Goal: Task Accomplishment & Management: Use online tool/utility

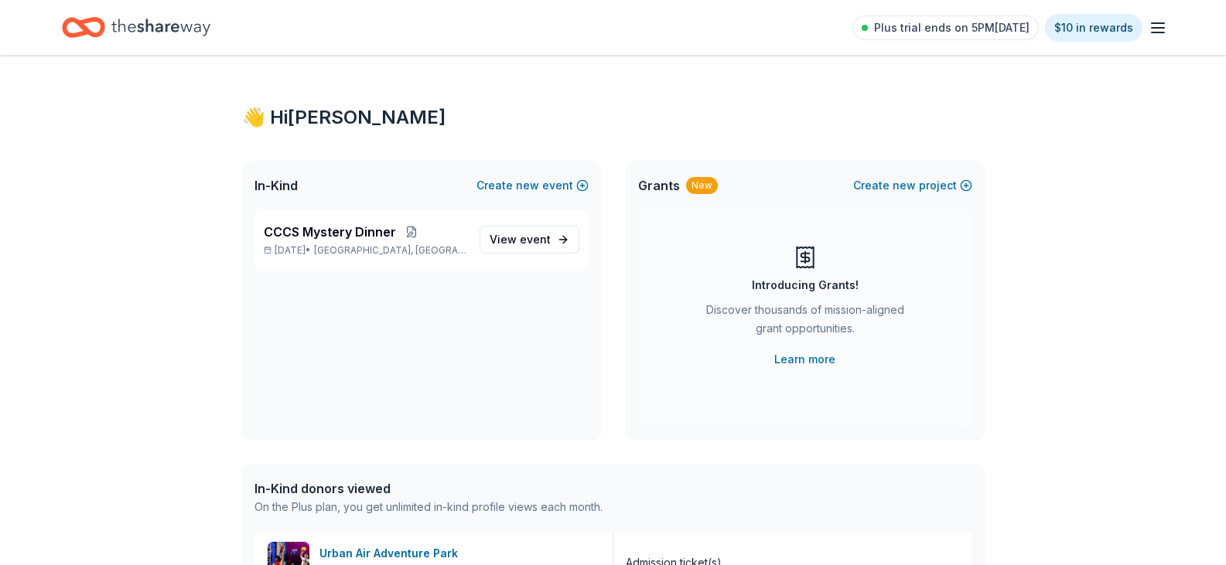
click at [147, 21] on icon "Home" at bounding box center [160, 27] width 99 height 17
click at [96, 32] on icon "Home" at bounding box center [83, 27] width 43 height 36
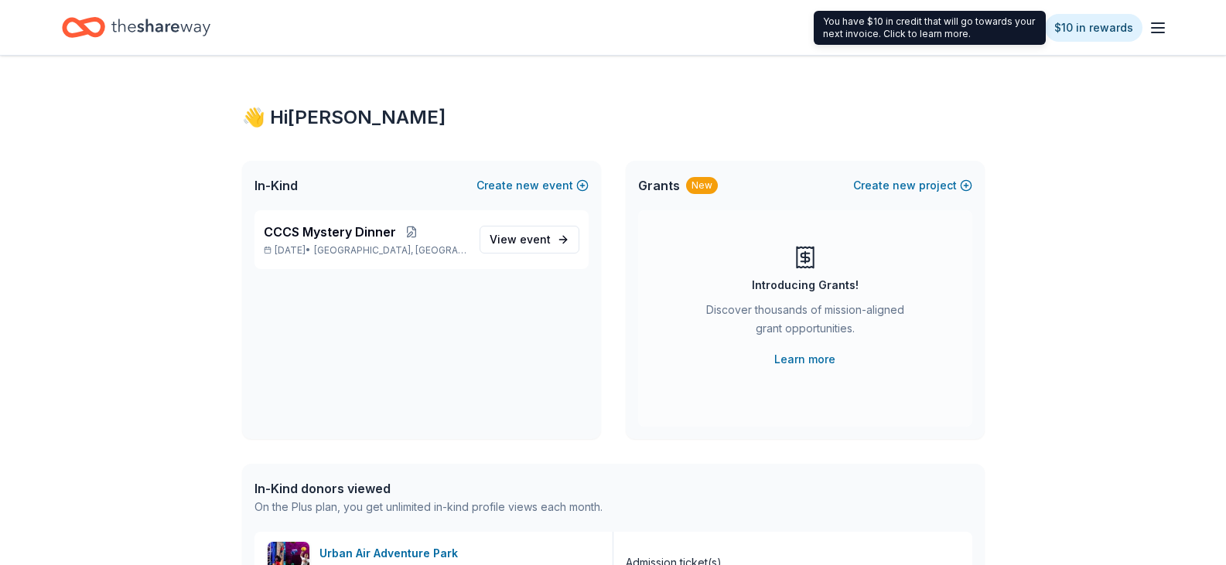
click at [1162, 23] on line "button" at bounding box center [1158, 23] width 12 height 0
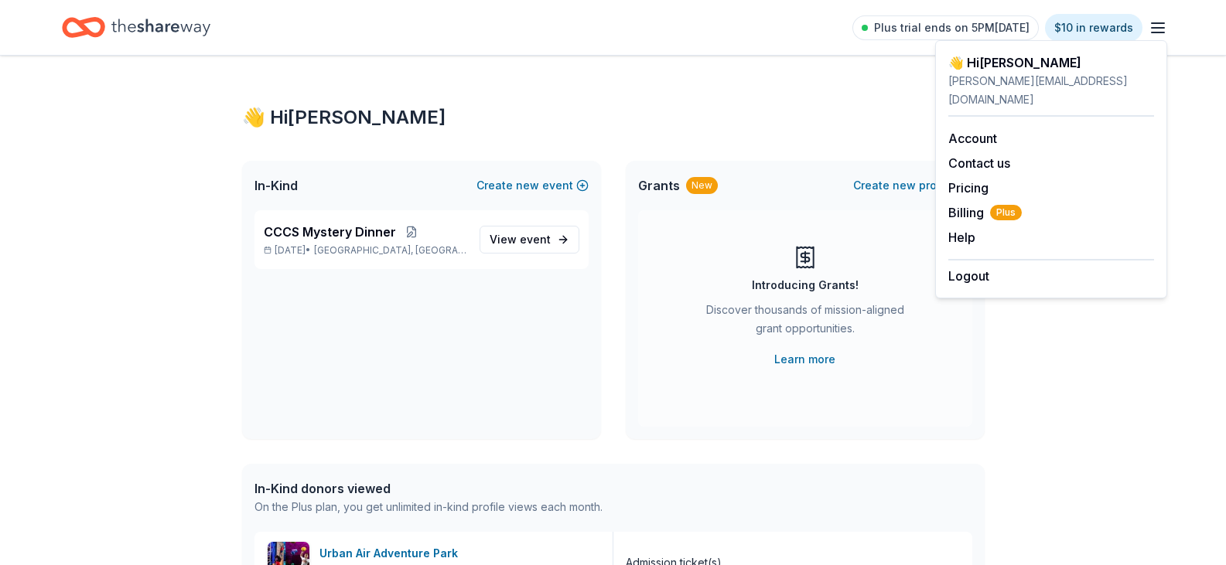
click at [1161, 26] on icon "button" at bounding box center [1158, 28] width 19 height 19
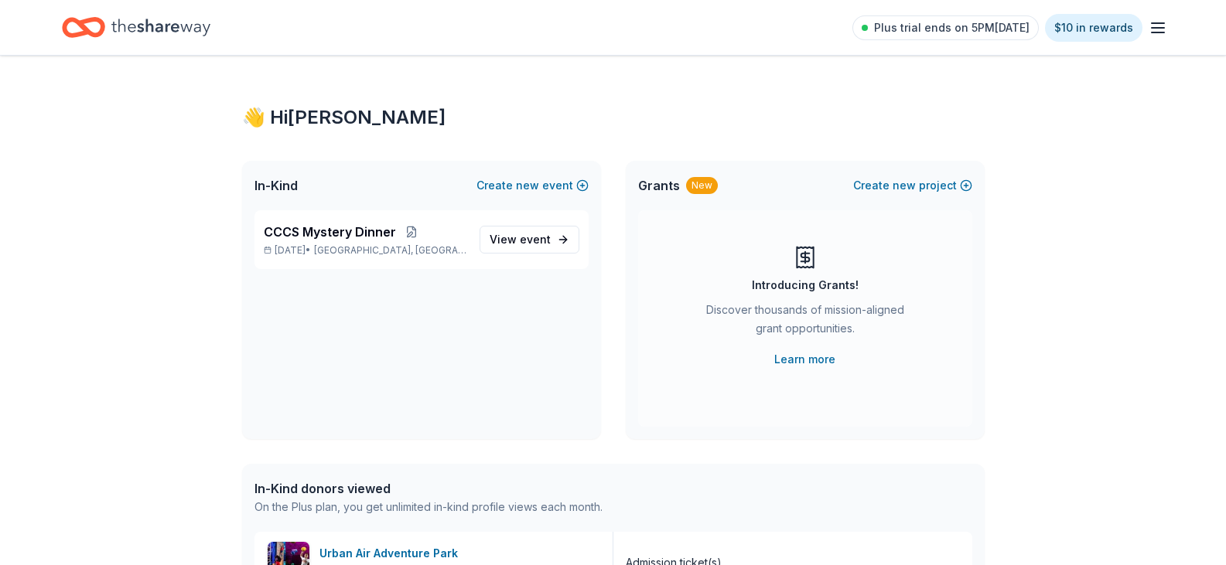
click at [1161, 26] on icon "button" at bounding box center [1158, 28] width 19 height 19
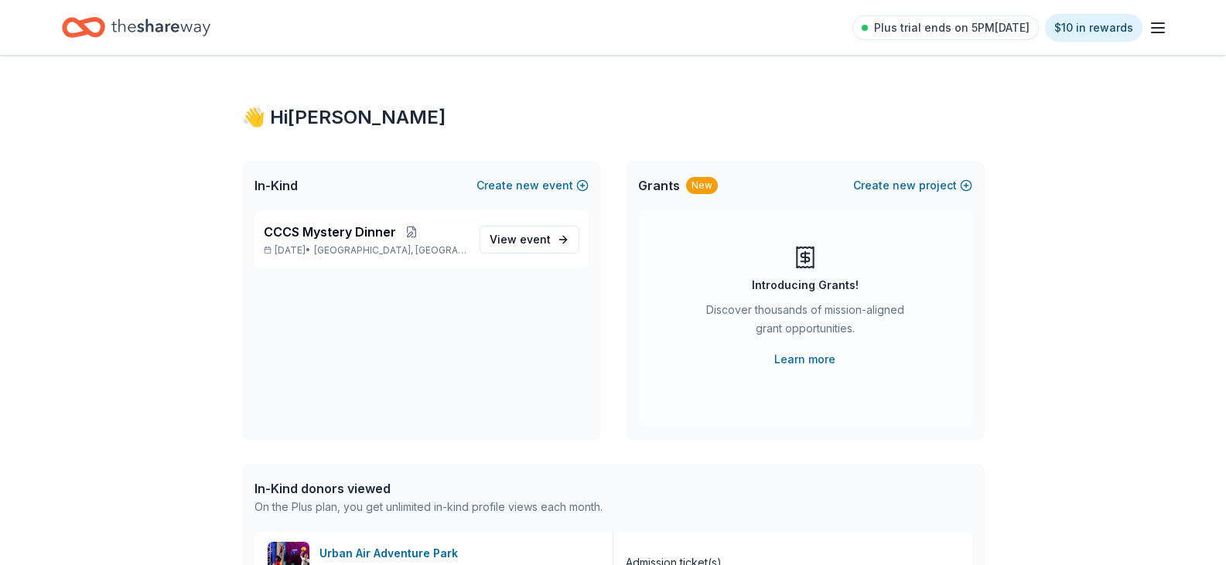
click at [84, 29] on icon "Home" at bounding box center [91, 26] width 24 height 15
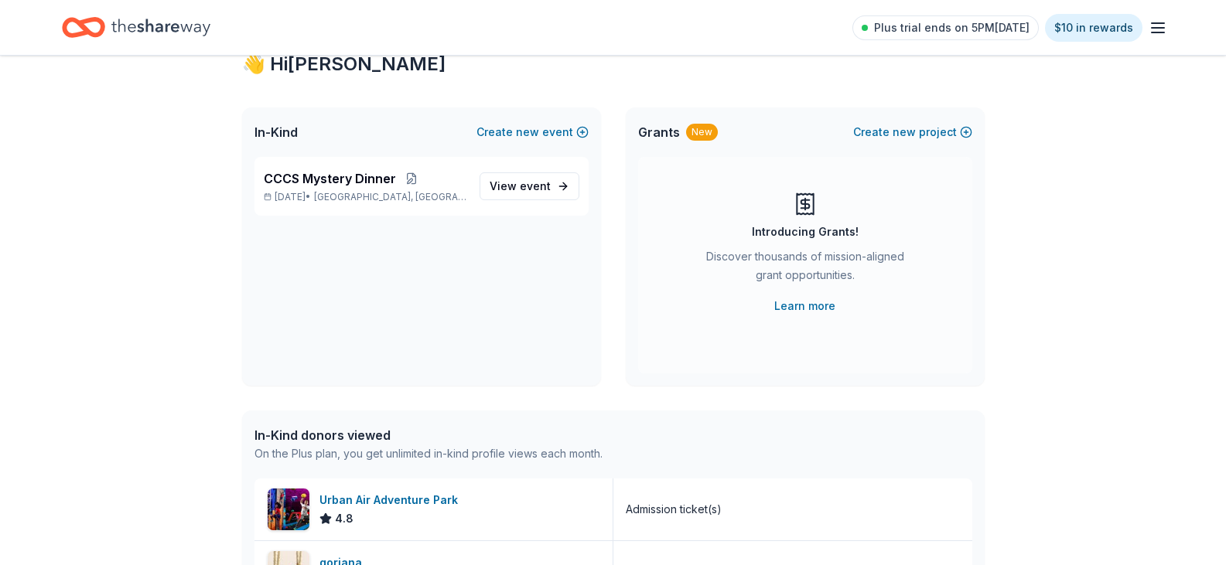
scroll to position [77, 0]
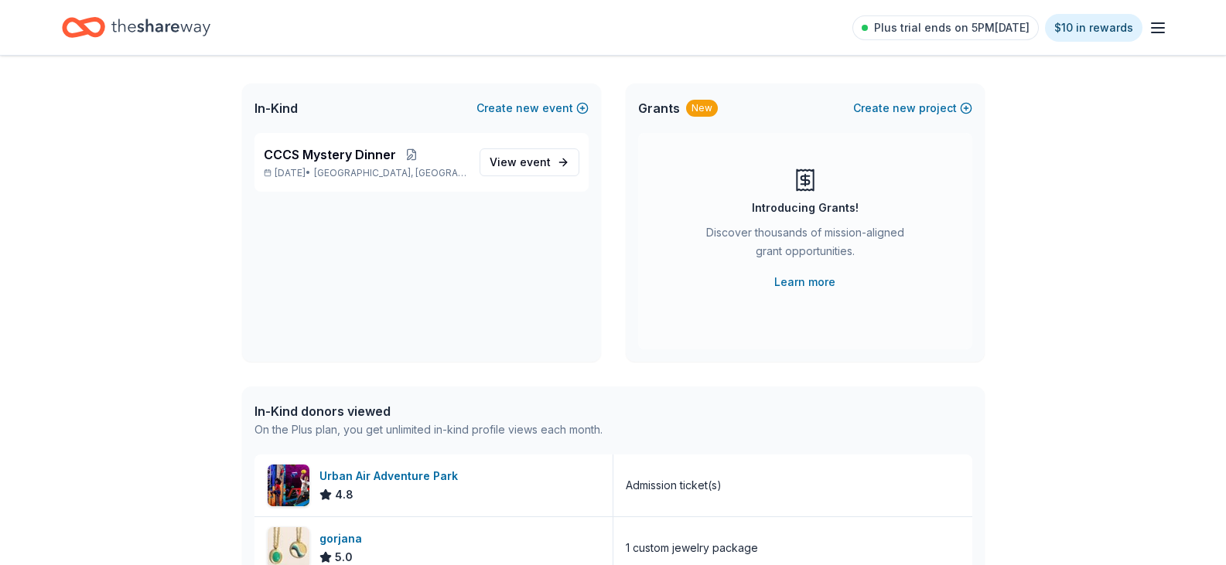
click at [1159, 34] on icon "button" at bounding box center [1158, 28] width 19 height 19
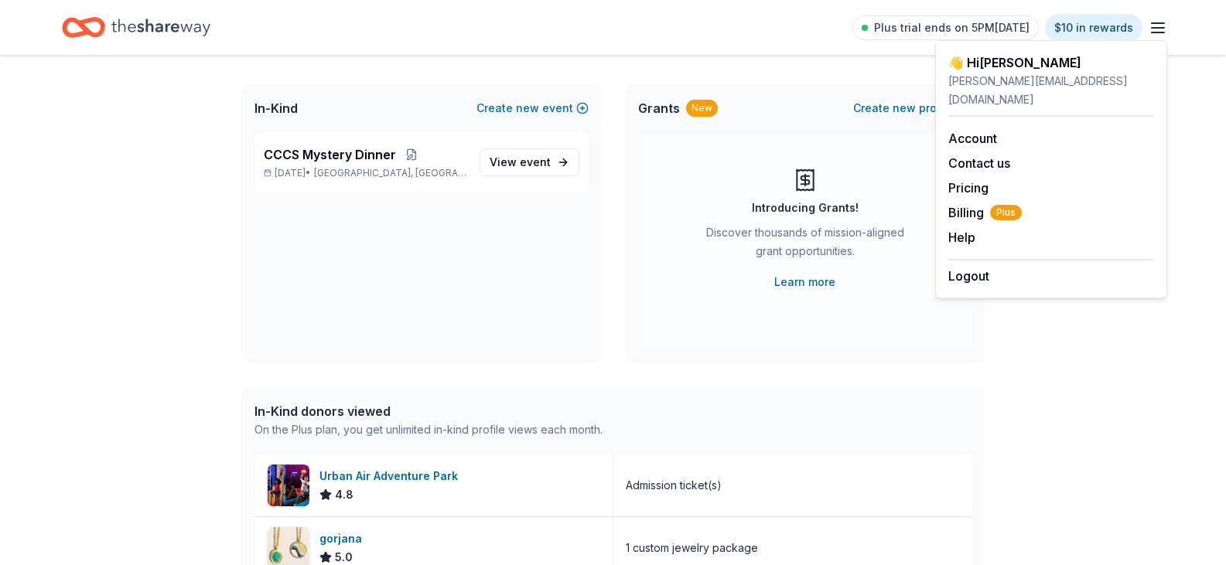
click at [1190, 387] on div "👋 Hi [PERSON_NAME] In-Kind Create new event CCCS Mystery Dinner [DATE] • [GEOGR…" at bounding box center [613, 518] width 1226 height 1080
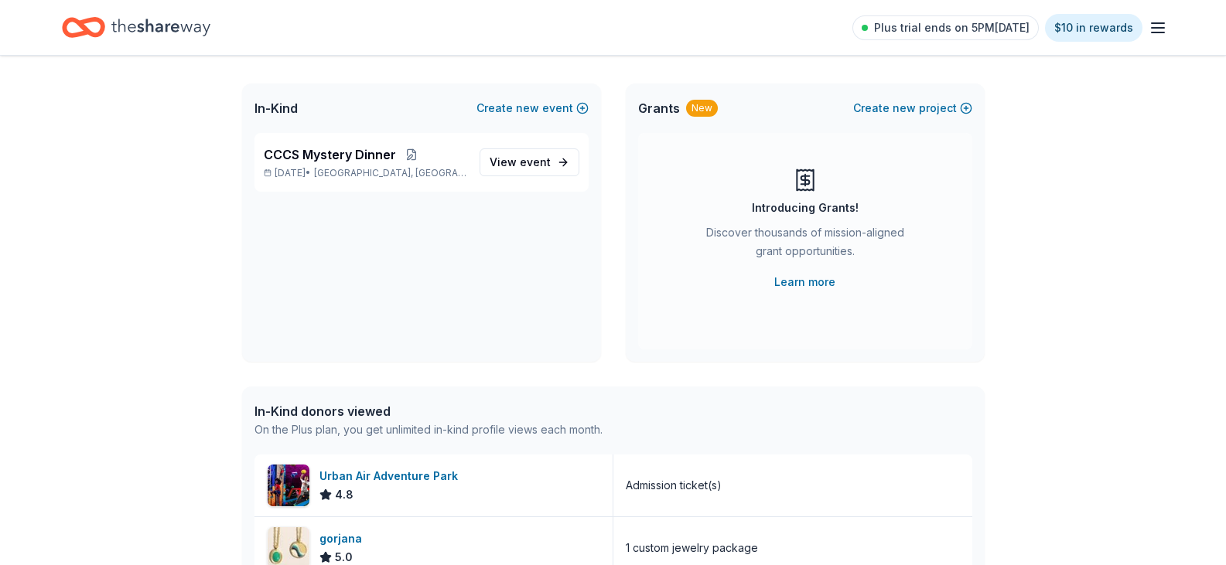
click at [668, 108] on span "Grants" at bounding box center [659, 108] width 42 height 19
click at [712, 111] on div "New" at bounding box center [702, 108] width 32 height 17
click at [917, 106] on button "Create new project" at bounding box center [912, 108] width 119 height 19
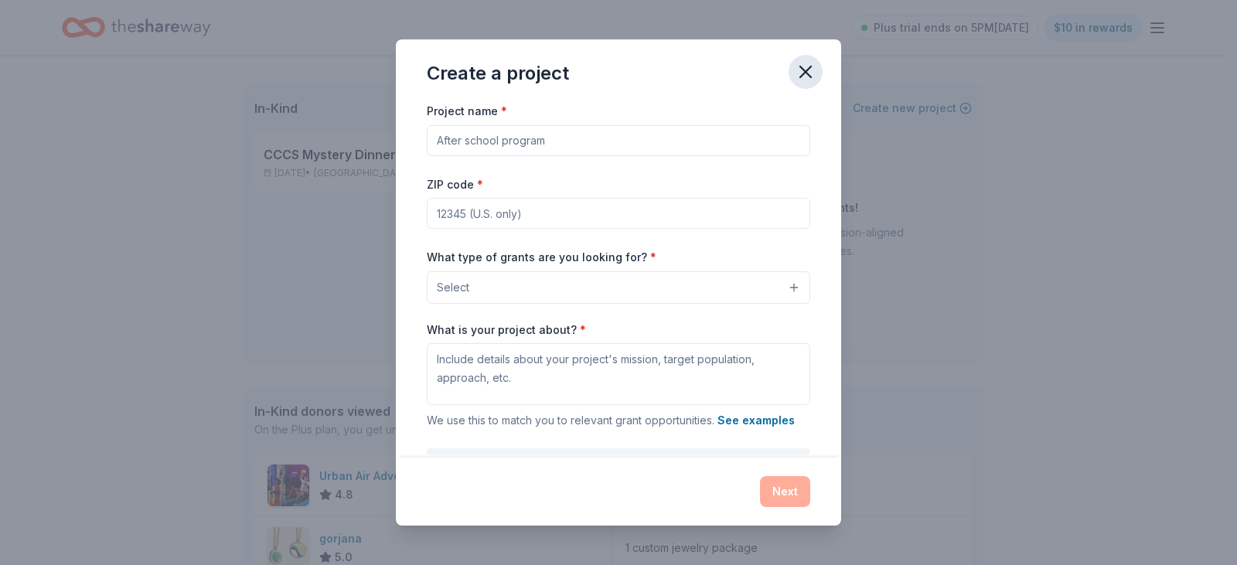
click at [803, 73] on icon "button" at bounding box center [806, 72] width 22 height 22
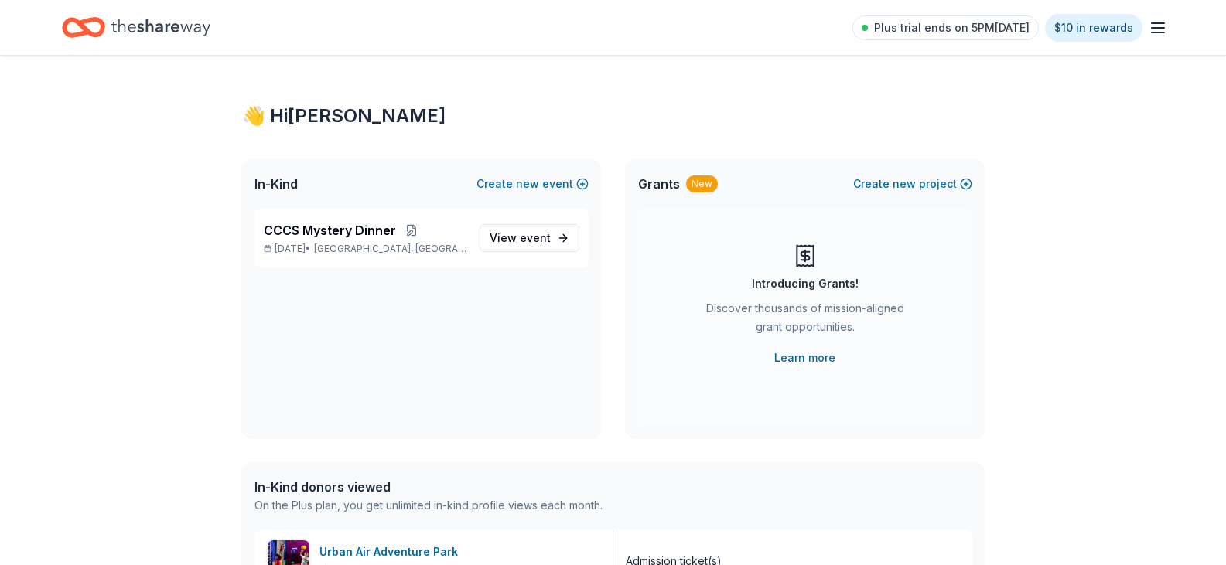
scroll to position [0, 0]
click at [1160, 29] on icon "button" at bounding box center [1158, 28] width 19 height 19
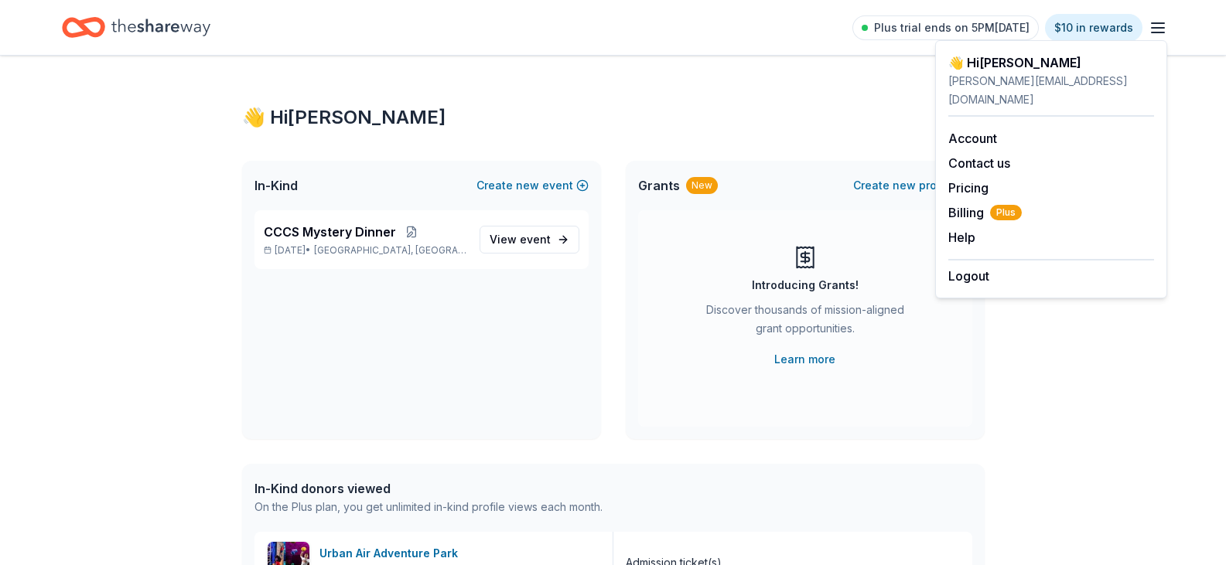
click at [1160, 29] on icon "button" at bounding box center [1158, 28] width 19 height 19
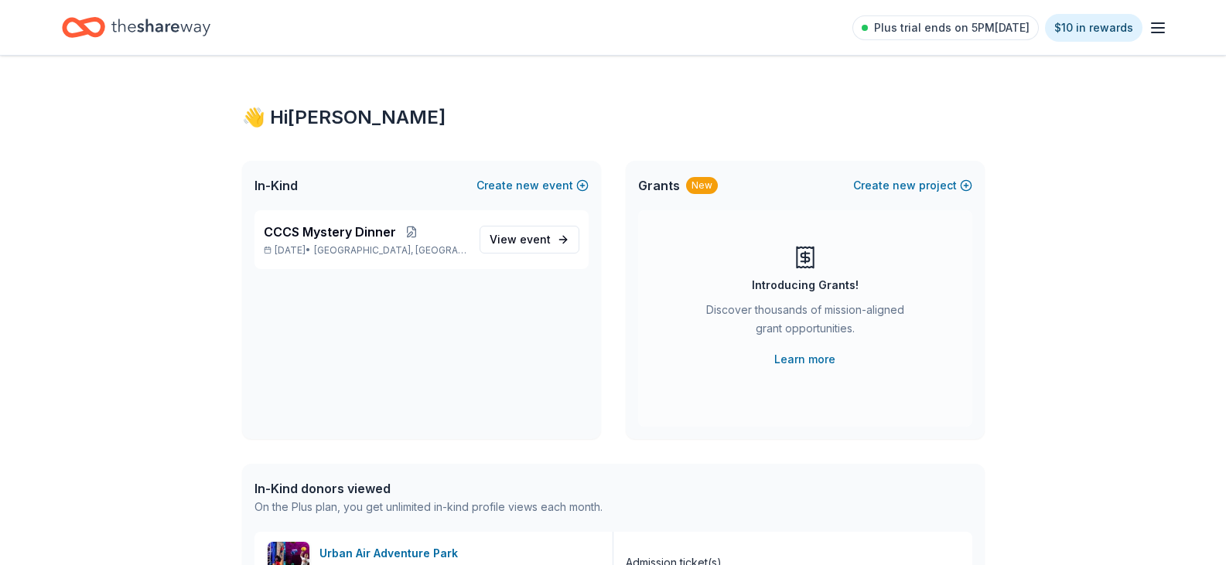
click at [176, 29] on icon "Home" at bounding box center [160, 28] width 99 height 32
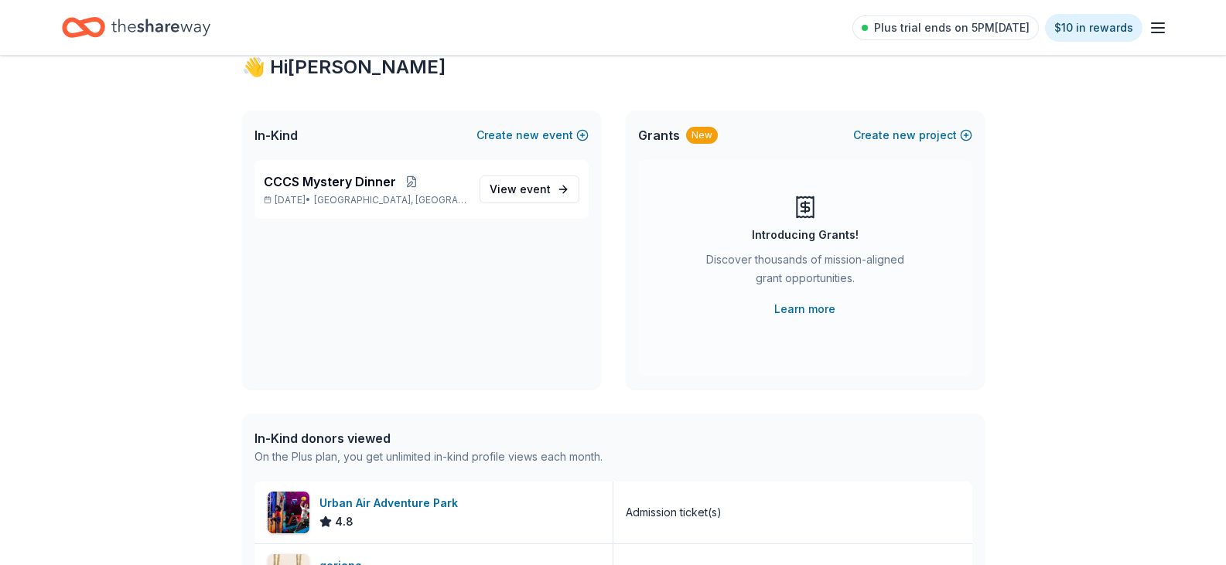
scroll to position [77, 0]
